Goal: Information Seeking & Learning: Learn about a topic

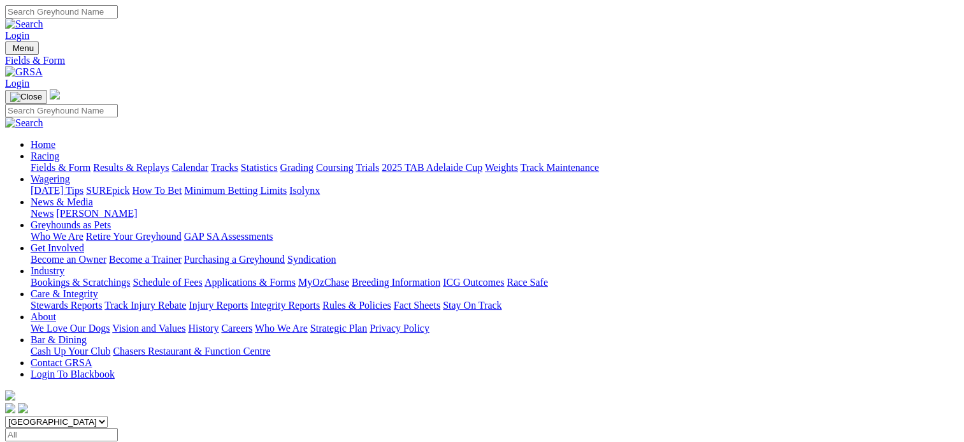
click at [129, 162] on link "Results & Replays" at bounding box center [131, 167] width 76 height 11
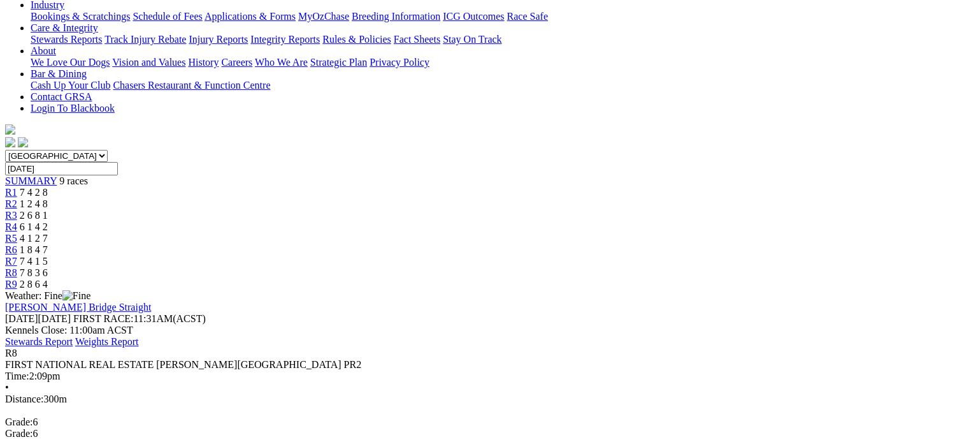
scroll to position [255, 0]
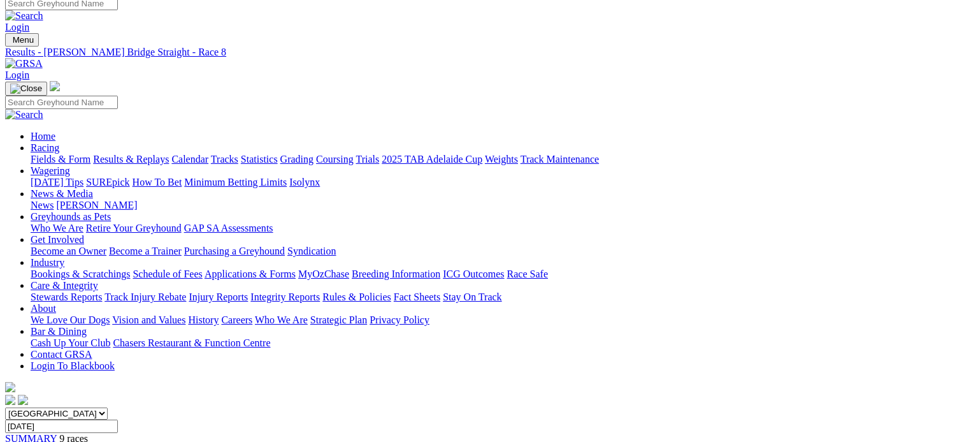
scroll to position [0, 0]
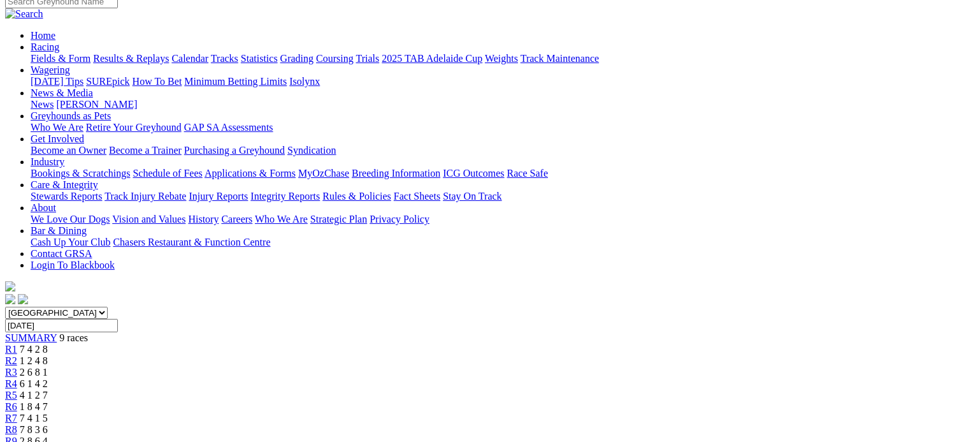
scroll to position [64, 0]
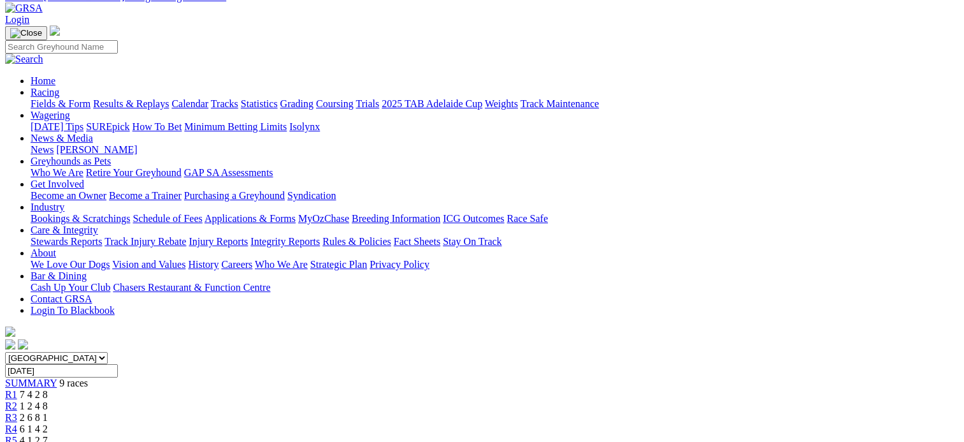
click at [17, 389] on link "R1" at bounding box center [11, 394] width 12 height 11
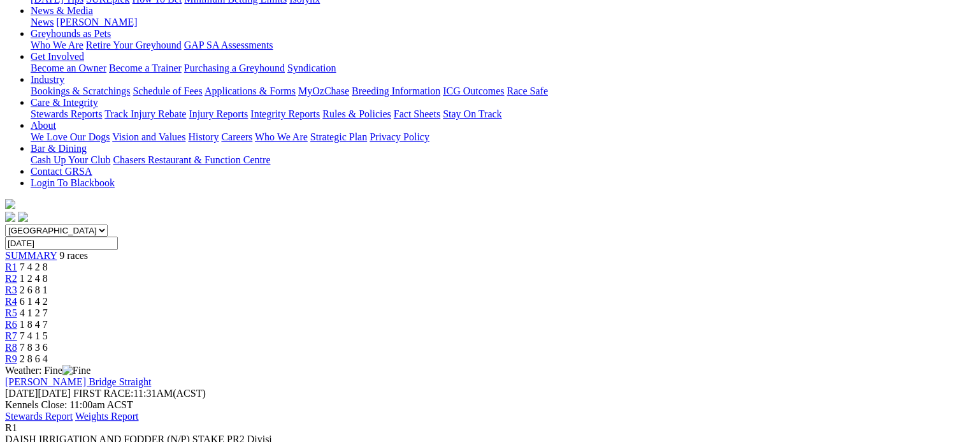
scroll to position [127, 0]
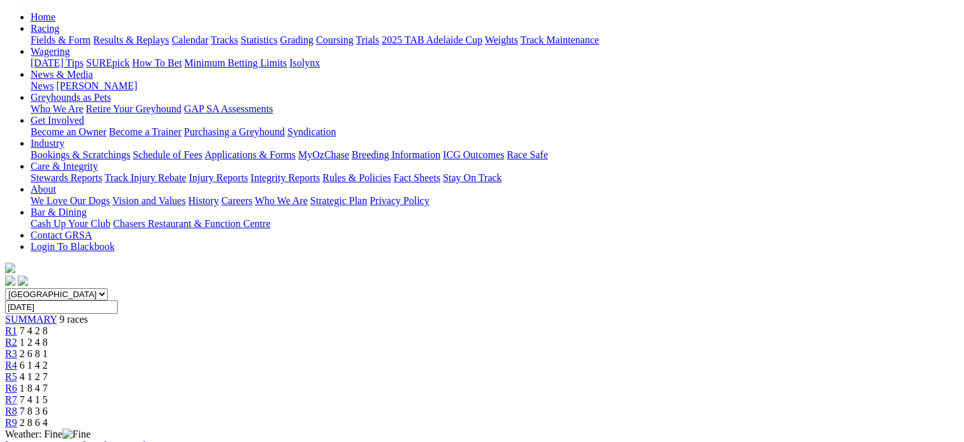
click at [315, 336] on div "R2 1 2 4 8" at bounding box center [482, 341] width 954 height 11
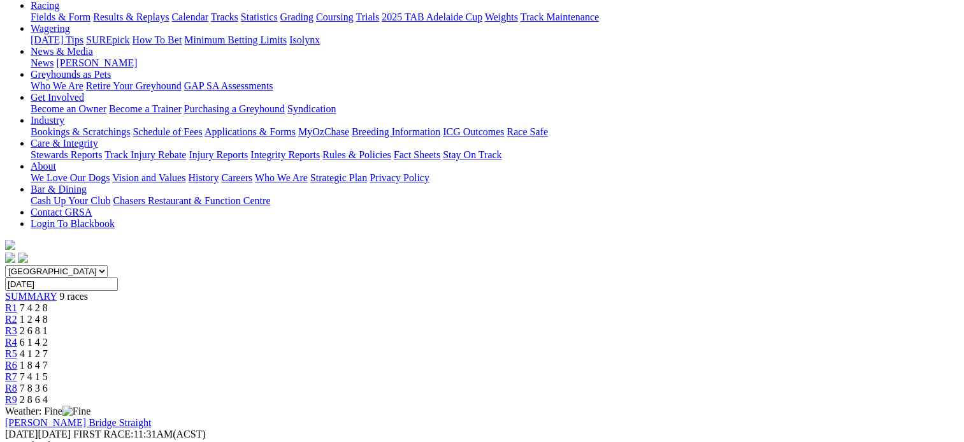
scroll to position [127, 0]
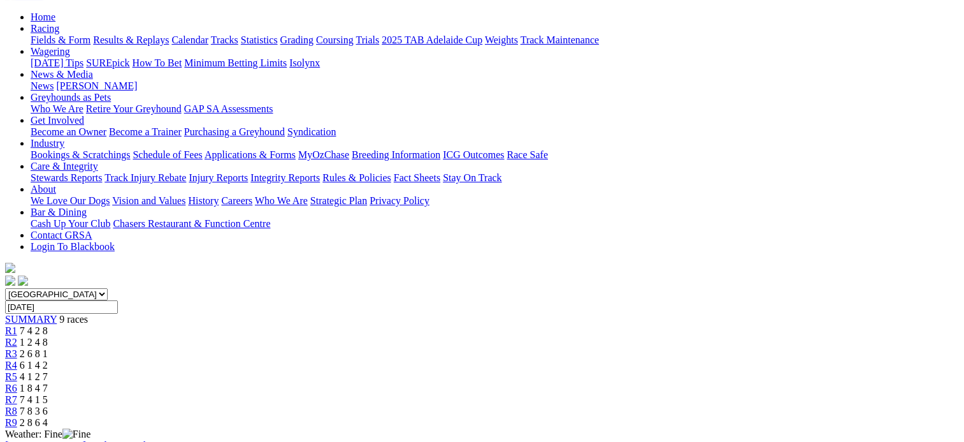
click at [385, 348] on div "R3 2 6 8 1" at bounding box center [482, 353] width 954 height 11
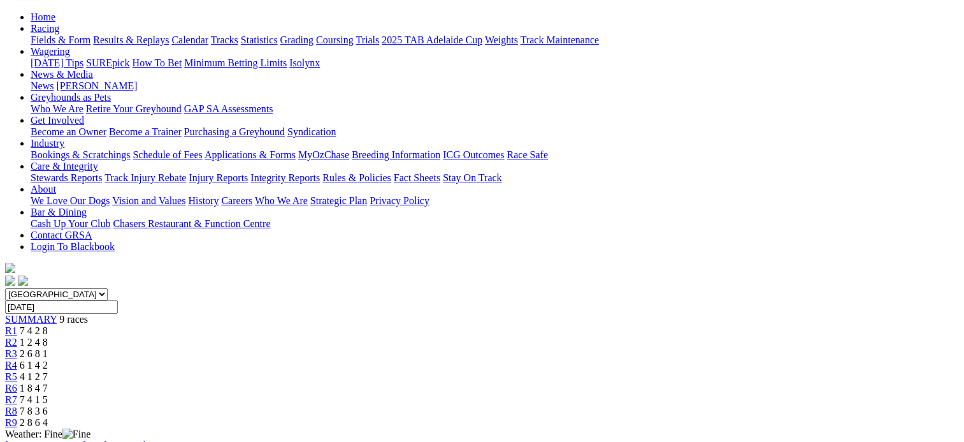
scroll to position [127, 0]
click at [17, 371] on link "R5" at bounding box center [11, 376] width 12 height 11
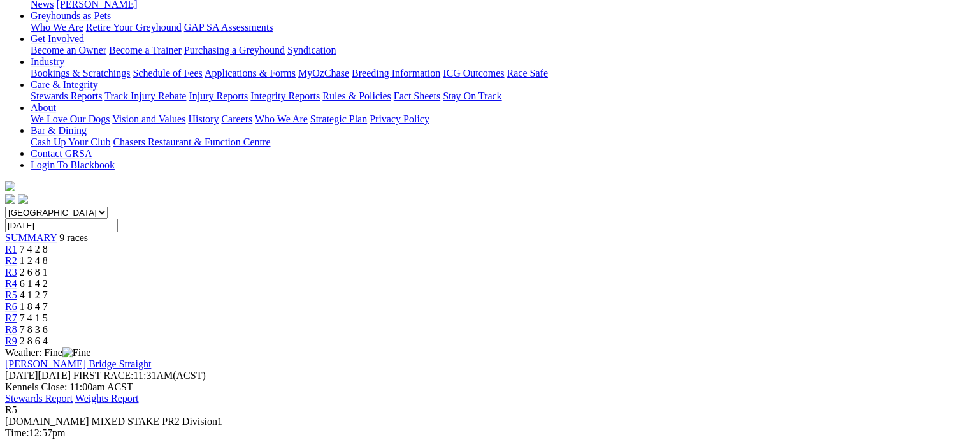
scroll to position [127, 0]
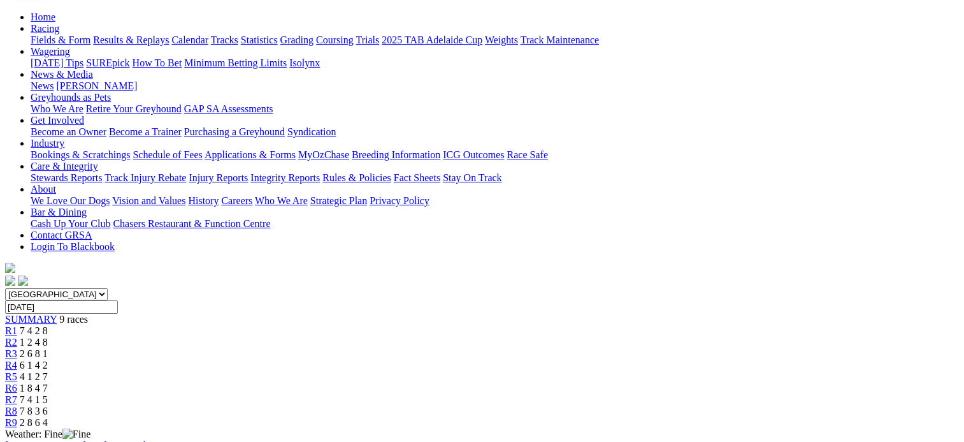
click at [608, 382] on div "R6 1 8 4 7" at bounding box center [482, 387] width 954 height 11
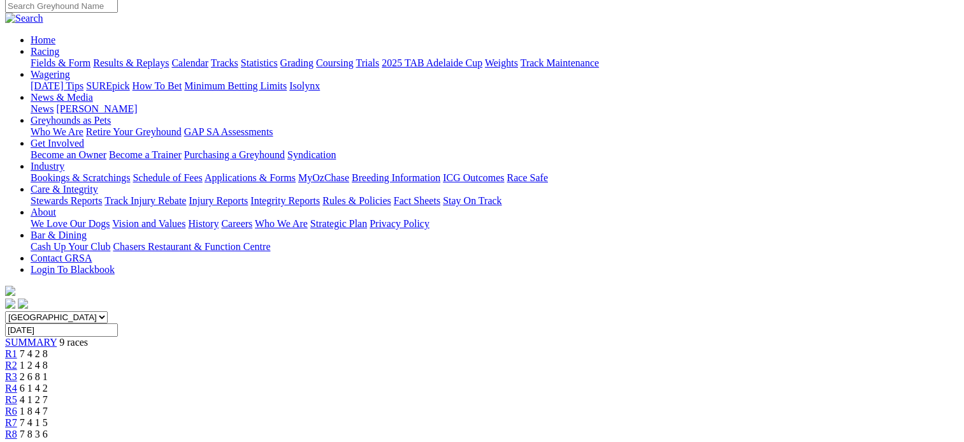
scroll to position [64, 0]
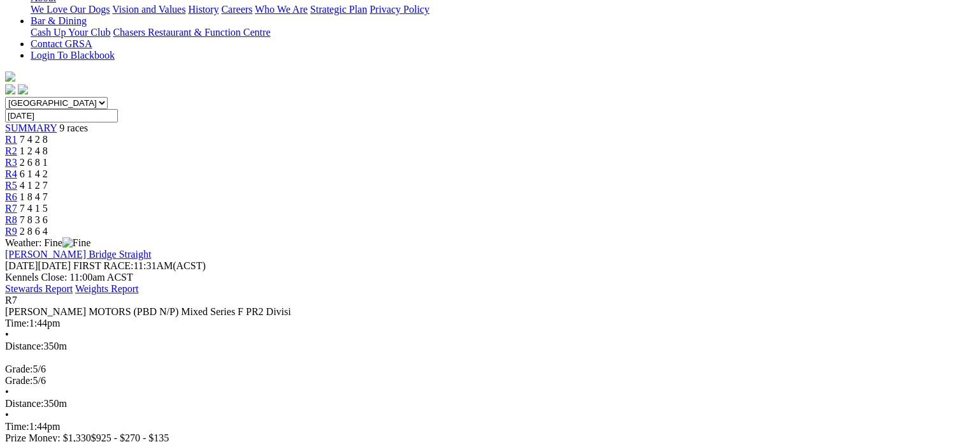
scroll to position [64, 0]
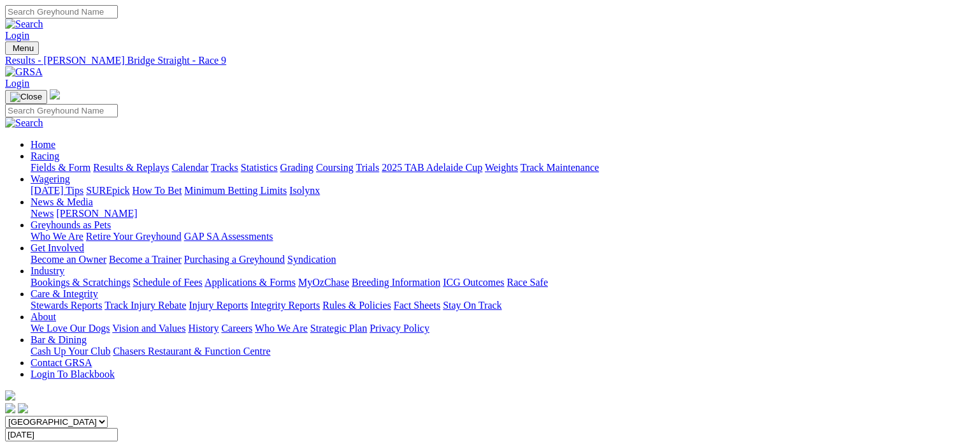
click at [61, 162] on link "Fields & Form" at bounding box center [61, 167] width 60 height 11
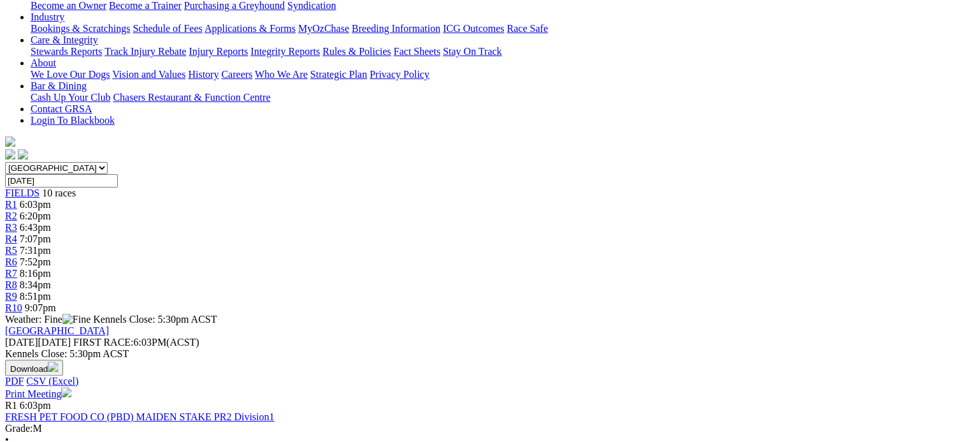
scroll to position [255, 0]
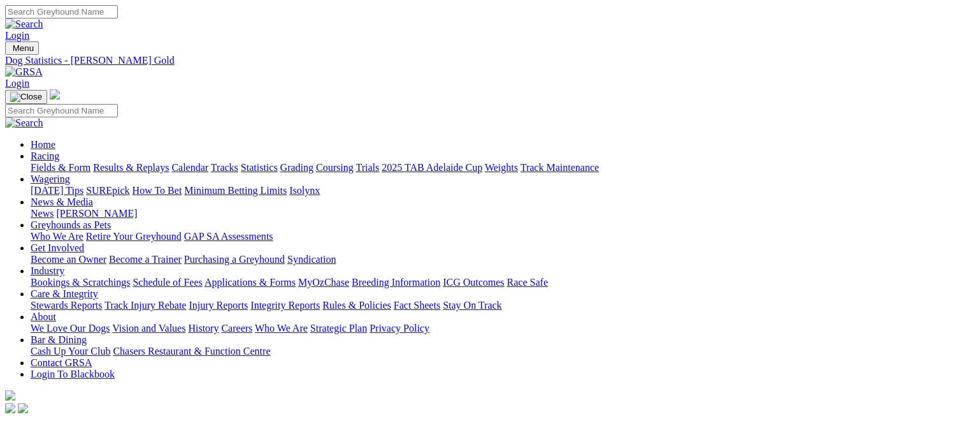
scroll to position [255, 0]
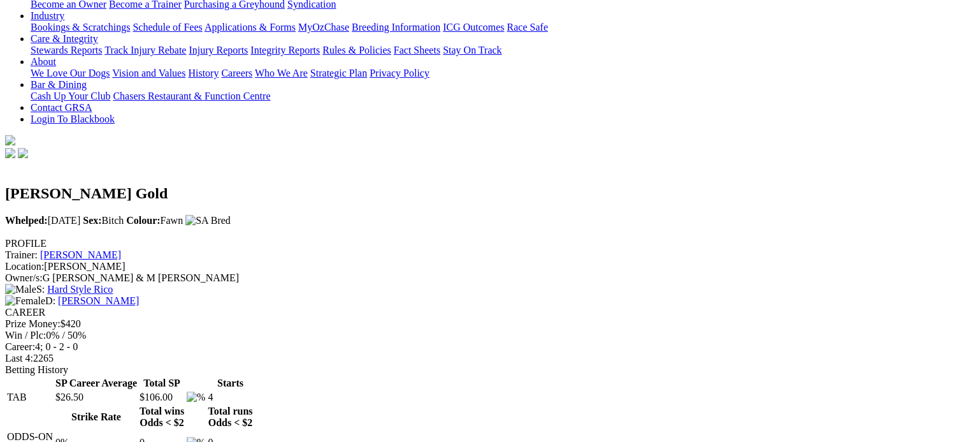
scroll to position [64, 0]
